Goal: Transaction & Acquisition: Purchase product/service

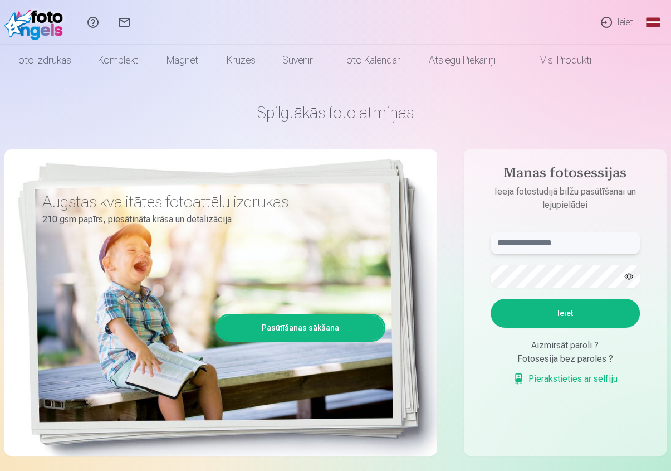
click at [545, 238] on input "text" at bounding box center [565, 243] width 149 height 22
type input "**********"
click at [596, 318] on button "Ieiet" at bounding box center [565, 312] width 149 height 29
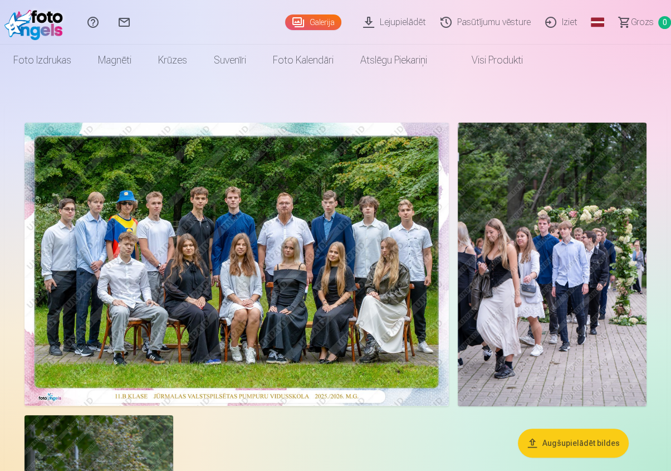
click at [314, 286] on img at bounding box center [237, 264] width 424 height 283
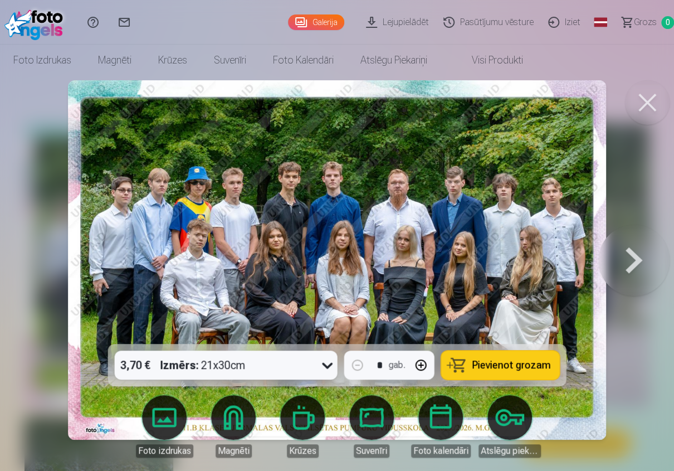
click at [502, 375] on button "Pievienot grozam" at bounding box center [500, 364] width 119 height 29
click at [619, 263] on button at bounding box center [633, 259] width 71 height 145
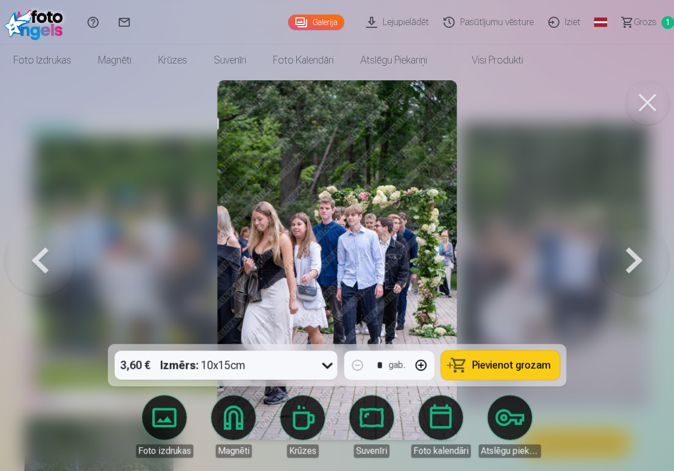
click at [619, 263] on button at bounding box center [633, 259] width 71 height 145
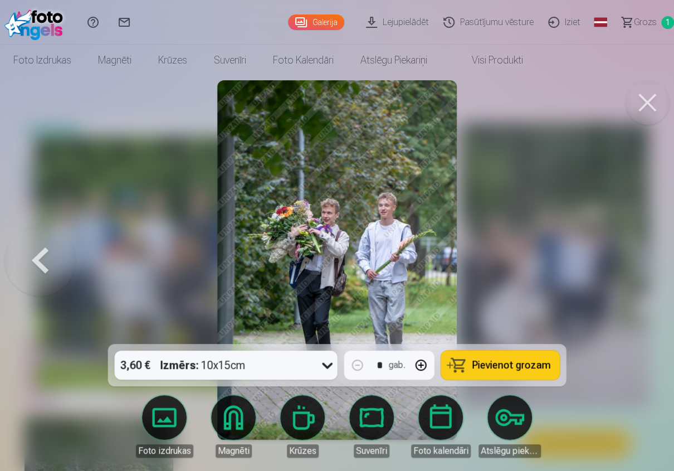
click at [644, 100] on button at bounding box center [647, 102] width 45 height 45
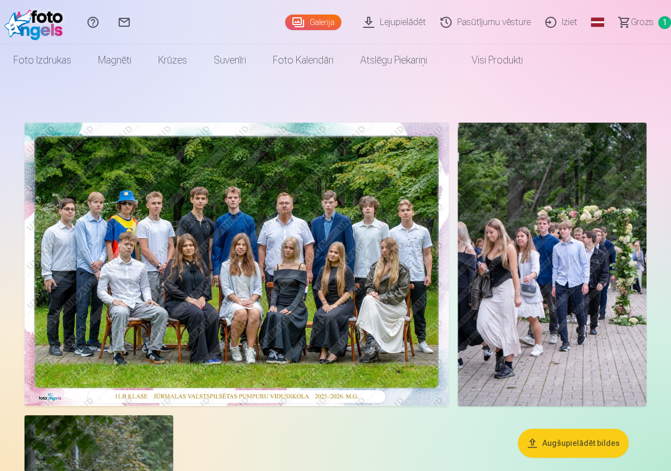
click at [136, 267] on img at bounding box center [237, 264] width 424 height 283
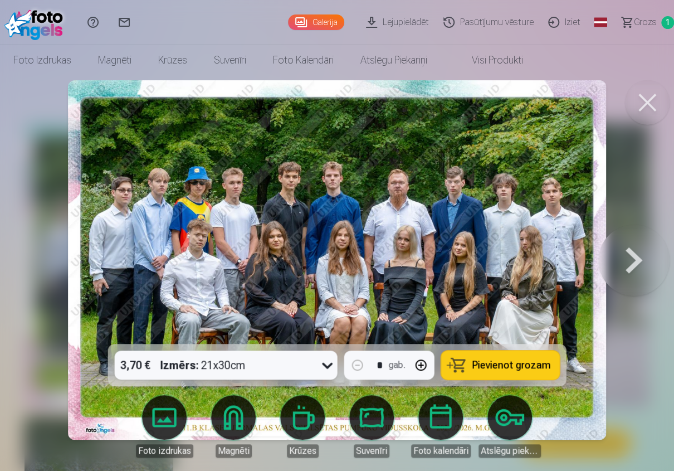
click at [314, 364] on div "3,70 € Izmērs : 21x30cm" at bounding box center [216, 364] width 202 height 29
click at [631, 257] on button at bounding box center [633, 259] width 71 height 145
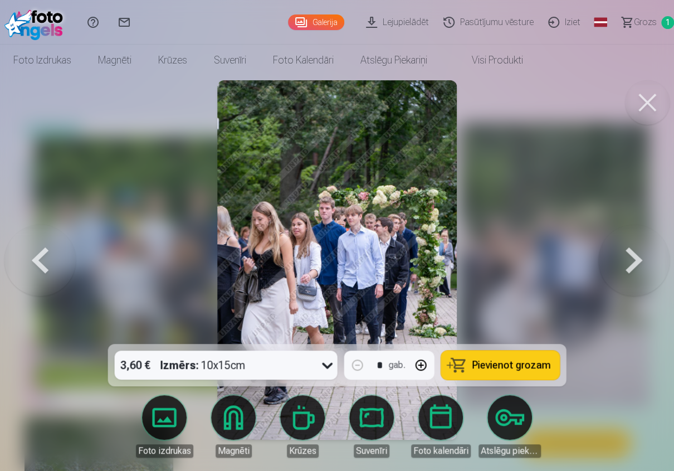
click at [632, 267] on button at bounding box center [633, 259] width 71 height 145
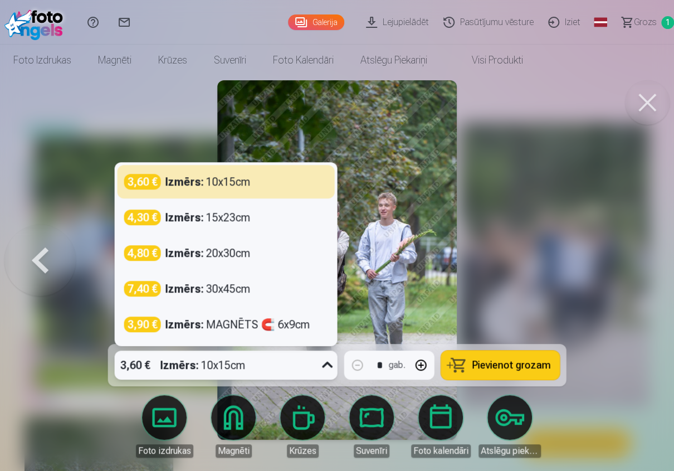
click at [324, 367] on icon at bounding box center [328, 365] width 18 height 18
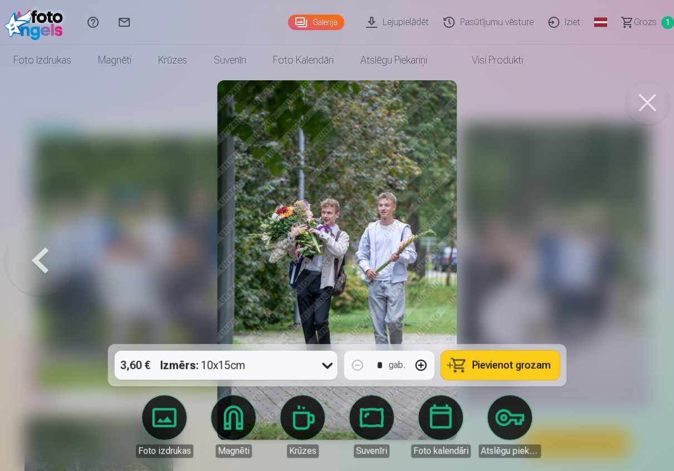
click at [559, 300] on div at bounding box center [337, 235] width 674 height 471
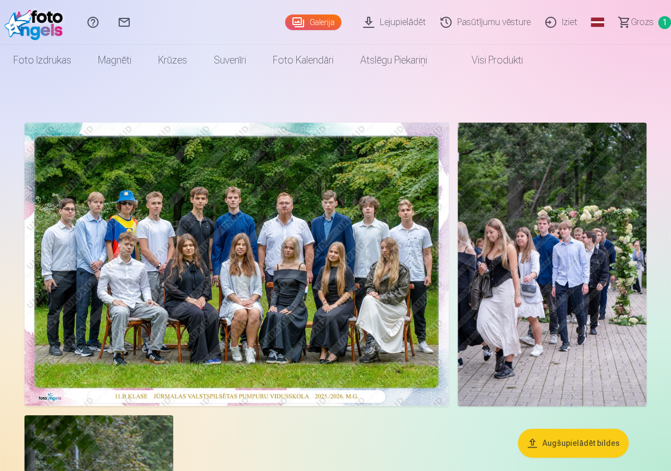
click at [334, 272] on img at bounding box center [237, 264] width 424 height 283
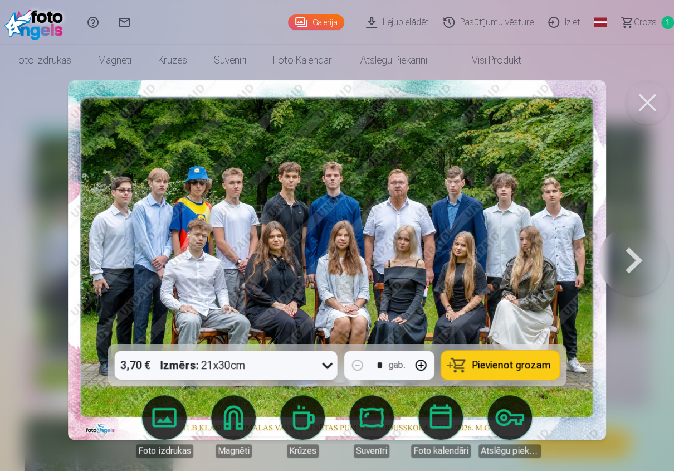
click at [630, 266] on button at bounding box center [633, 259] width 71 height 145
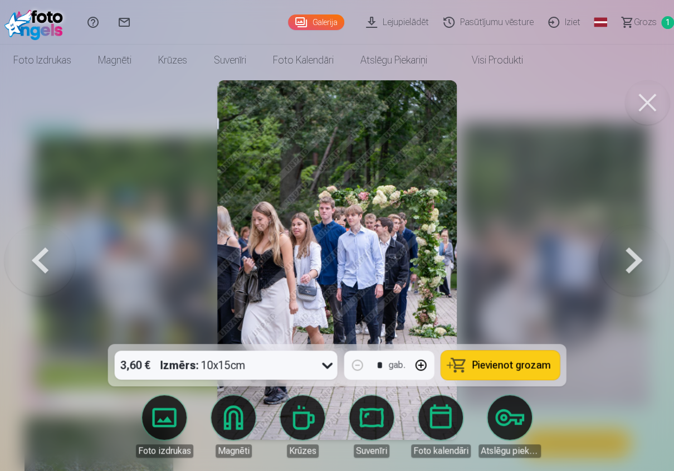
click at [630, 266] on button at bounding box center [633, 259] width 71 height 145
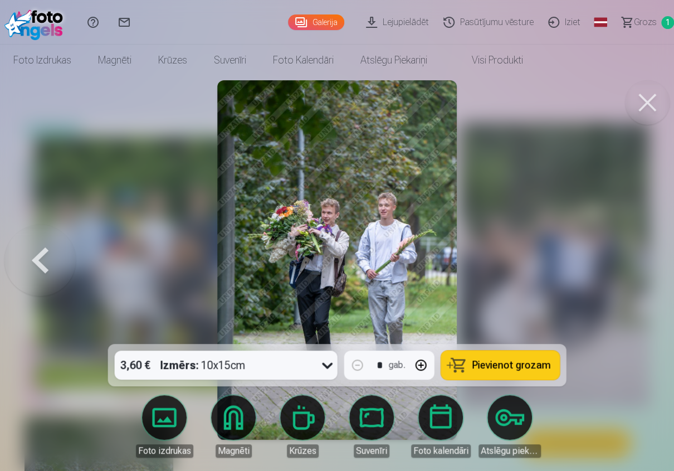
click at [512, 368] on span "Pievienot grozam" at bounding box center [511, 365] width 79 height 10
click at [451, 238] on img at bounding box center [336, 259] width 239 height 359
click at [394, 242] on img at bounding box center [336, 259] width 239 height 359
click at [36, 261] on button at bounding box center [39, 259] width 71 height 145
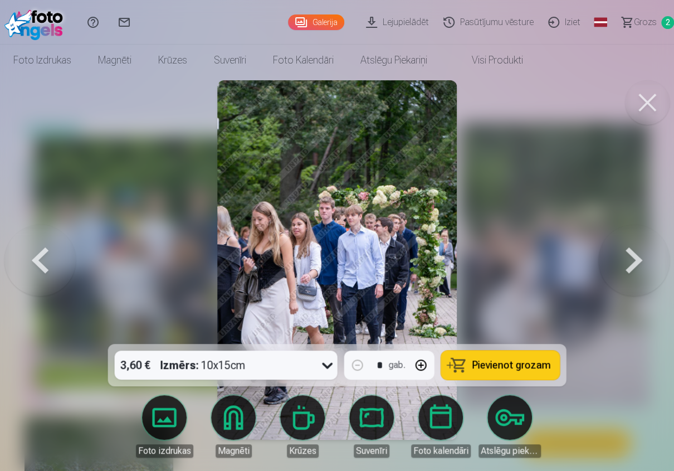
click at [36, 261] on button at bounding box center [39, 259] width 71 height 145
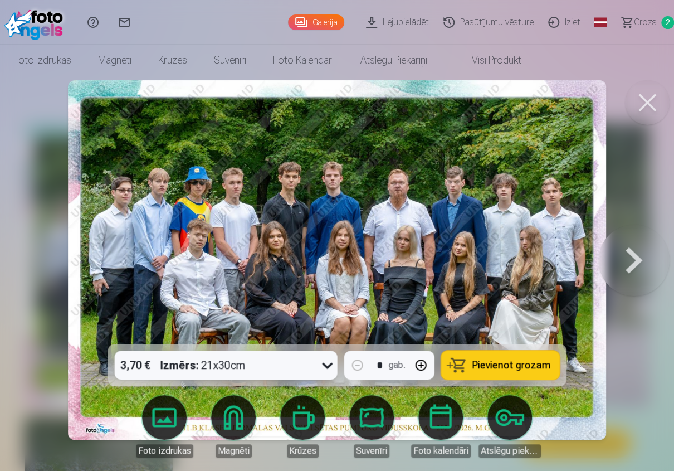
click at [632, 258] on button at bounding box center [633, 259] width 71 height 145
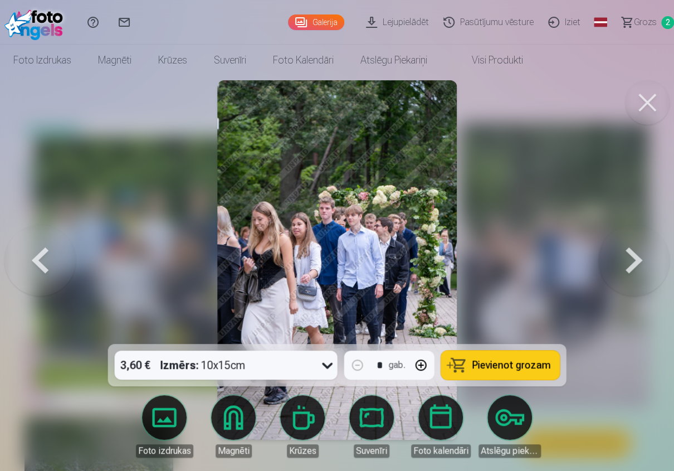
click at [632, 258] on button at bounding box center [633, 259] width 71 height 145
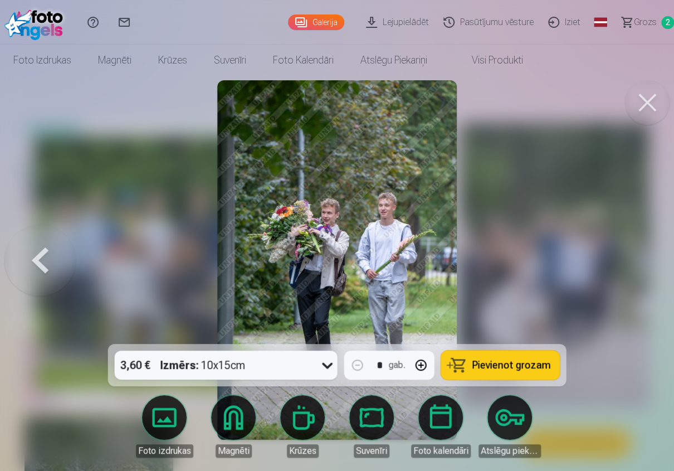
click at [501, 62] on link "Visi produkti" at bounding box center [488, 60] width 96 height 31
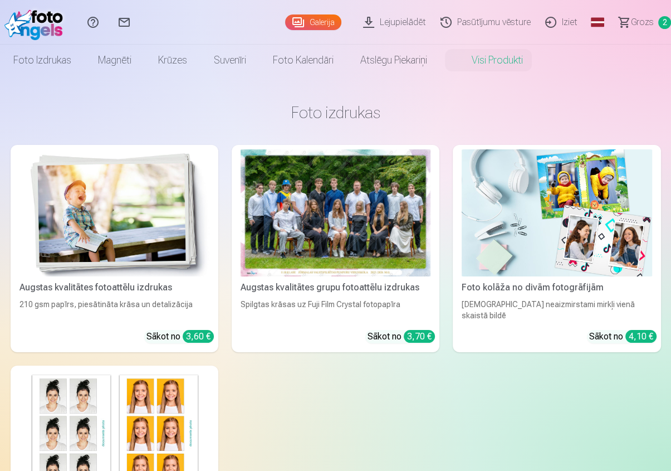
click at [642, 24] on span "Grozs" at bounding box center [642, 22] width 23 height 13
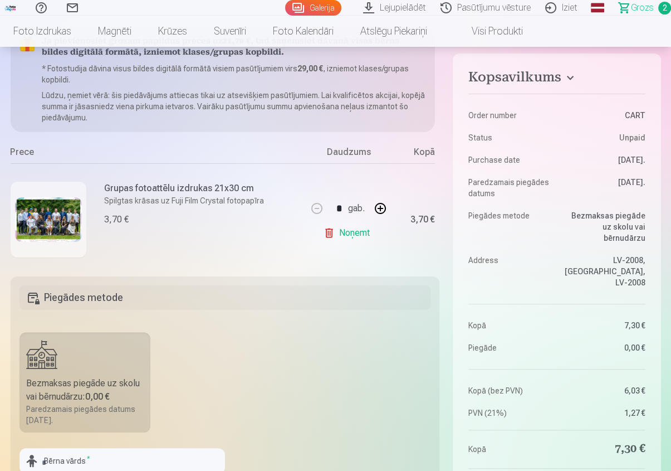
scroll to position [93, 0]
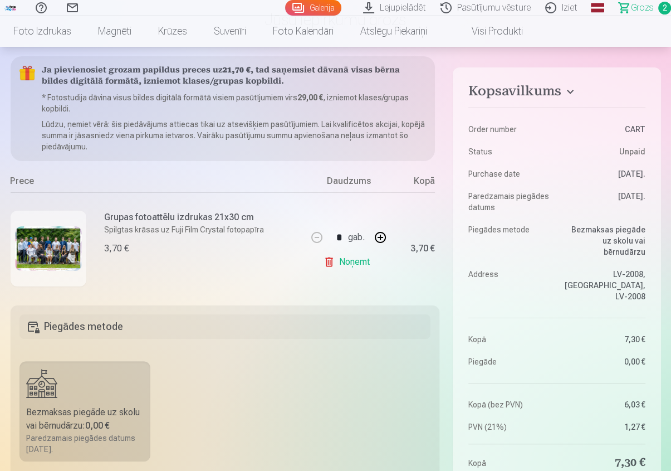
click at [642, 8] on span "Grozs" at bounding box center [642, 7] width 23 height 13
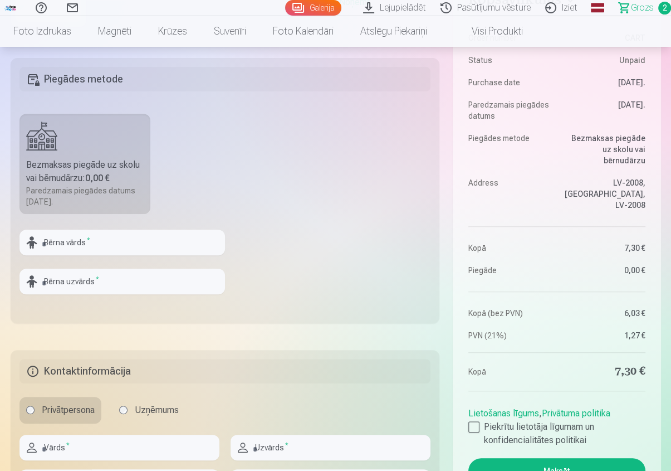
scroll to position [371, 0]
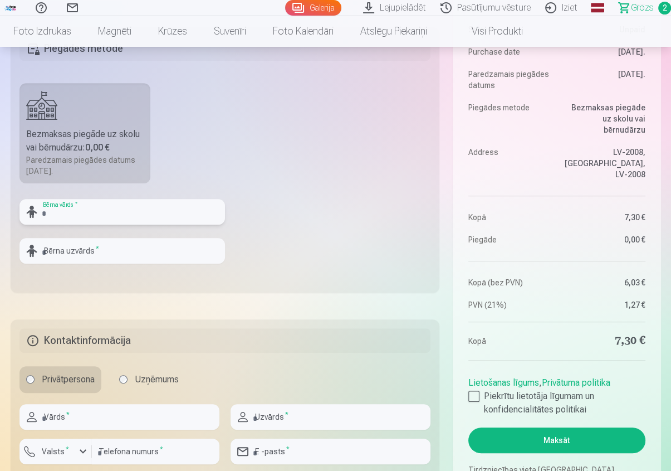
click at [84, 213] on input "text" at bounding box center [121, 212] width 205 height 26
type input "*"
type input "*****"
click at [68, 249] on input "text" at bounding box center [121, 251] width 205 height 26
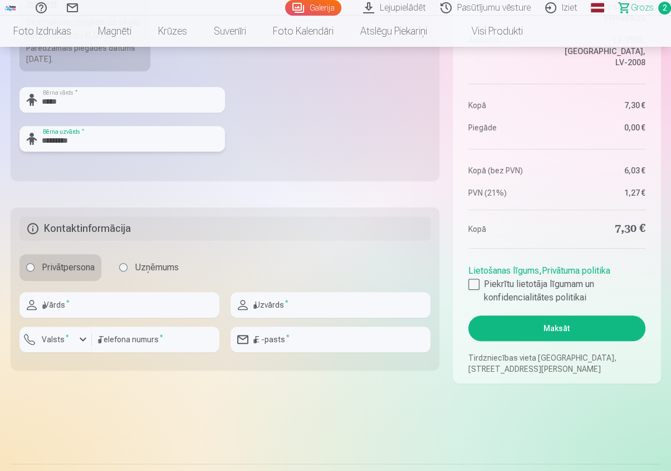
scroll to position [649, 0]
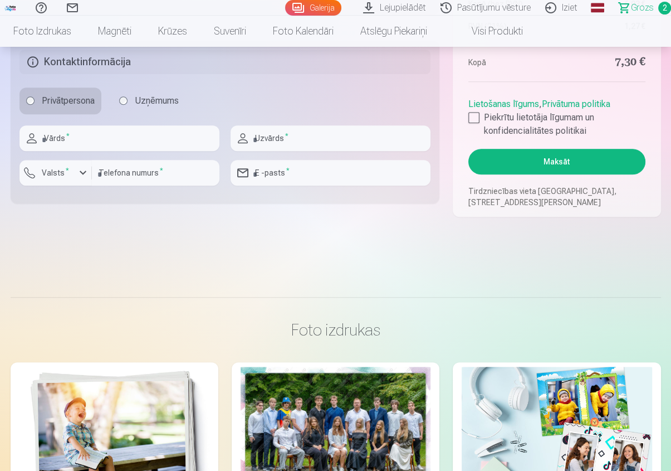
type input "*********"
click at [67, 134] on input "text" at bounding box center [119, 138] width 200 height 26
type input "*******"
click at [260, 138] on input "text" at bounding box center [331, 138] width 200 height 26
type input "*******"
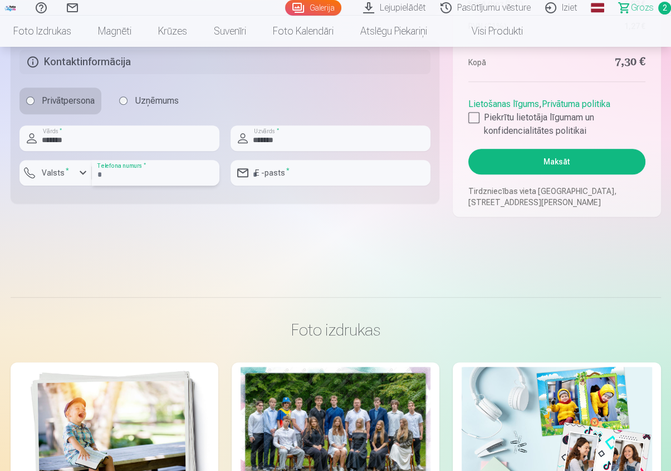
click at [134, 172] on input "number" at bounding box center [156, 173] width 128 height 26
type input "********"
click at [280, 170] on input "email" at bounding box center [331, 173] width 200 height 26
type input "**********"
click at [474, 119] on div at bounding box center [473, 117] width 11 height 11
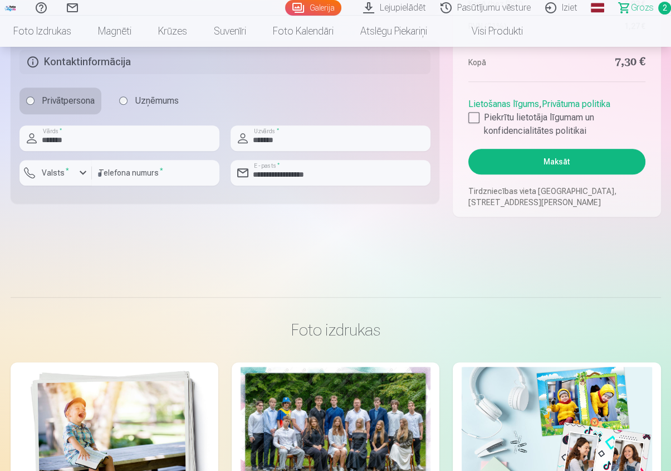
click at [513, 170] on button "Maksāt" at bounding box center [556, 162] width 177 height 26
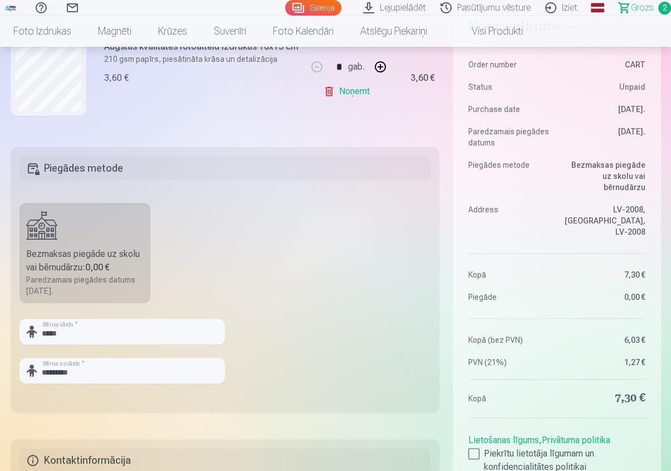
scroll to position [185, 0]
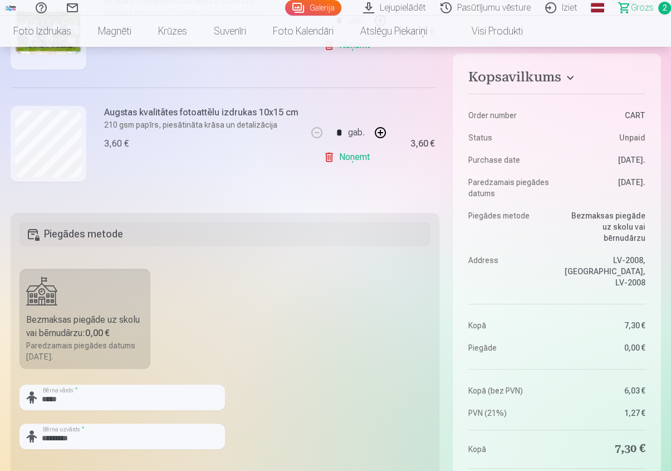
click at [503, 117] on dt "Order number" at bounding box center [509, 115] width 83 height 11
click at [509, 115] on dt "Order number" at bounding box center [509, 115] width 83 height 11
click at [471, 115] on dt "Order number" at bounding box center [509, 115] width 83 height 11
click at [643, 114] on dd "CART" at bounding box center [603, 115] width 83 height 11
click at [491, 135] on dt "Status" at bounding box center [509, 137] width 83 height 11
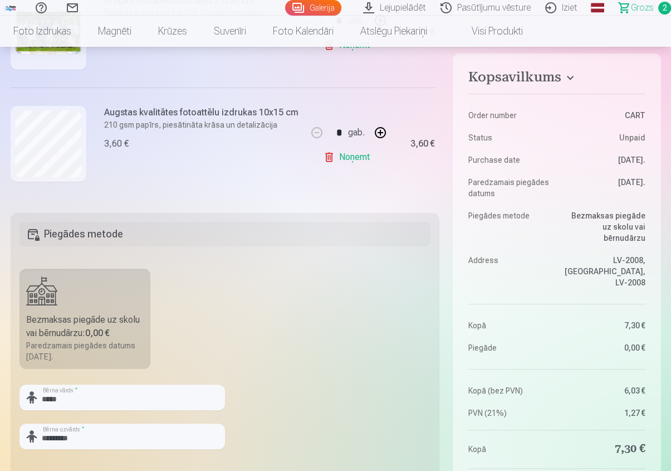
click at [472, 116] on dt "Order number" at bounding box center [509, 115] width 83 height 11
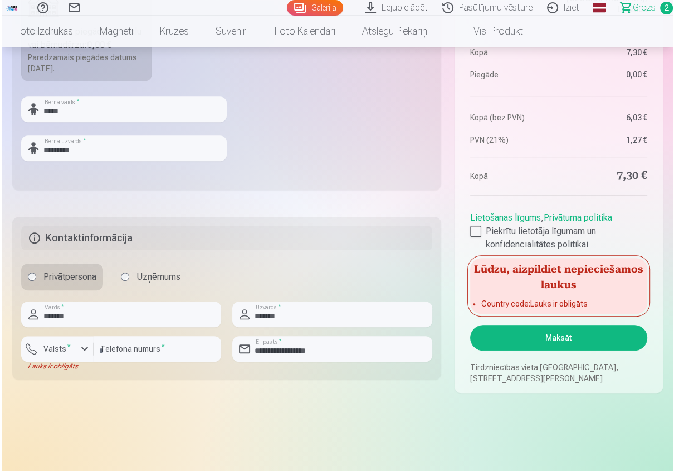
scroll to position [557, 0]
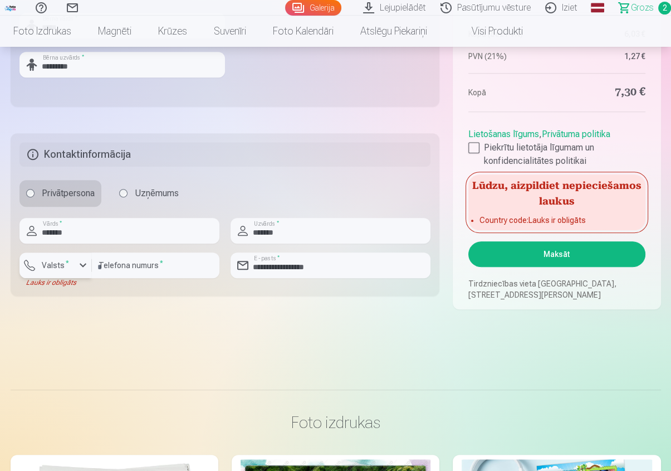
click at [79, 265] on div "button" at bounding box center [82, 264] width 13 height 13
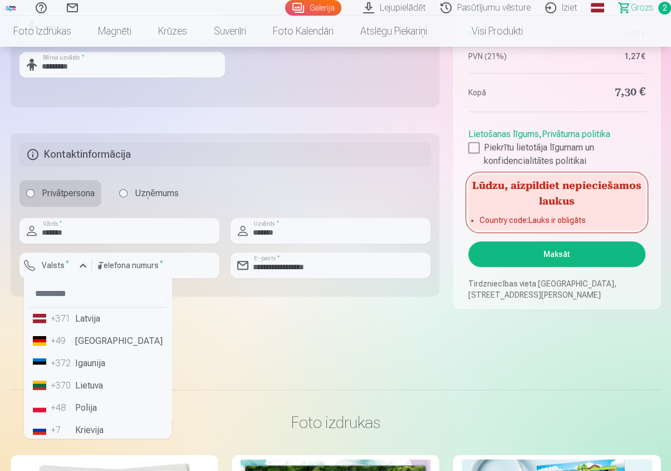
click at [89, 322] on li "+371 Latvija" at bounding box center [97, 318] width 139 height 22
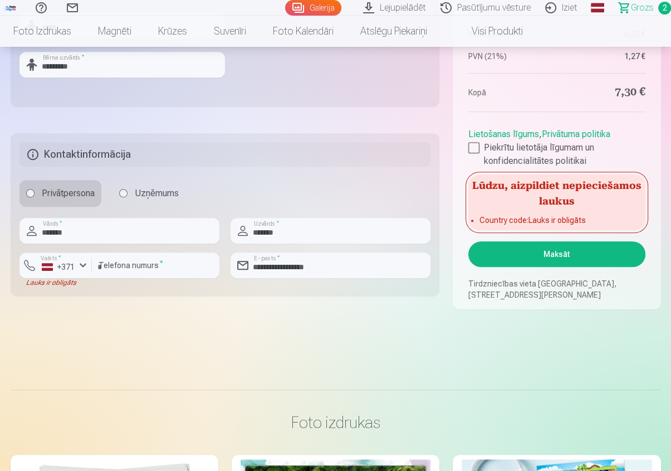
click at [555, 256] on button "Maksāt" at bounding box center [556, 254] width 177 height 26
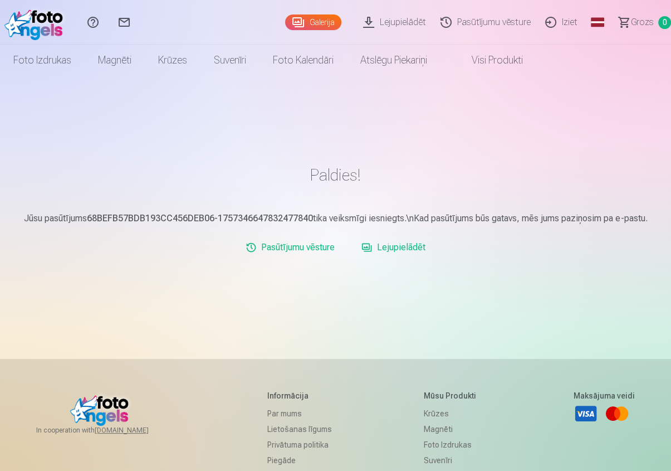
click at [564, 22] on link "Iziet" at bounding box center [563, 22] width 47 height 45
